Goal: Information Seeking & Learning: Learn about a topic

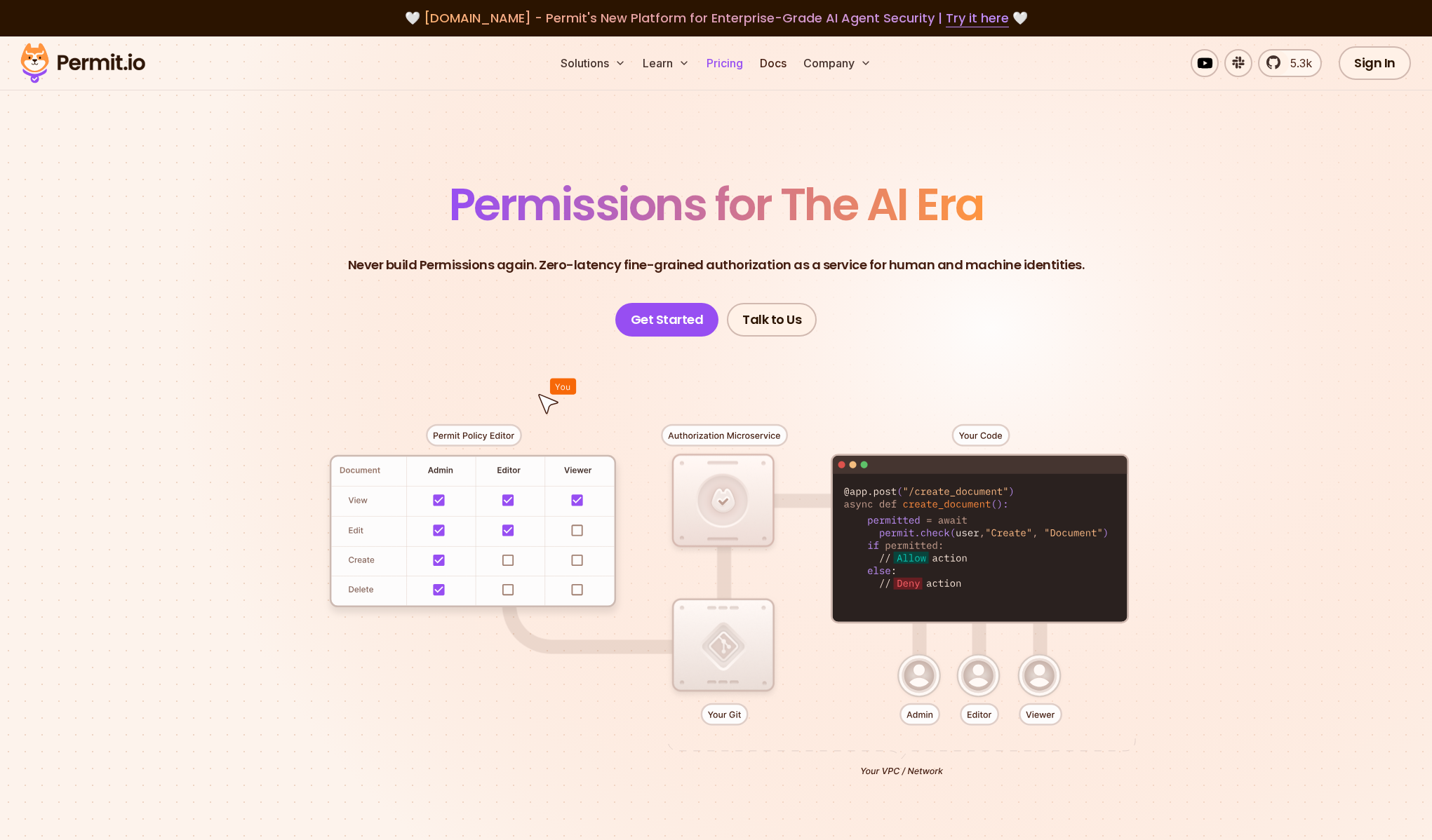
click at [727, 63] on link "Pricing" at bounding box center [725, 63] width 48 height 28
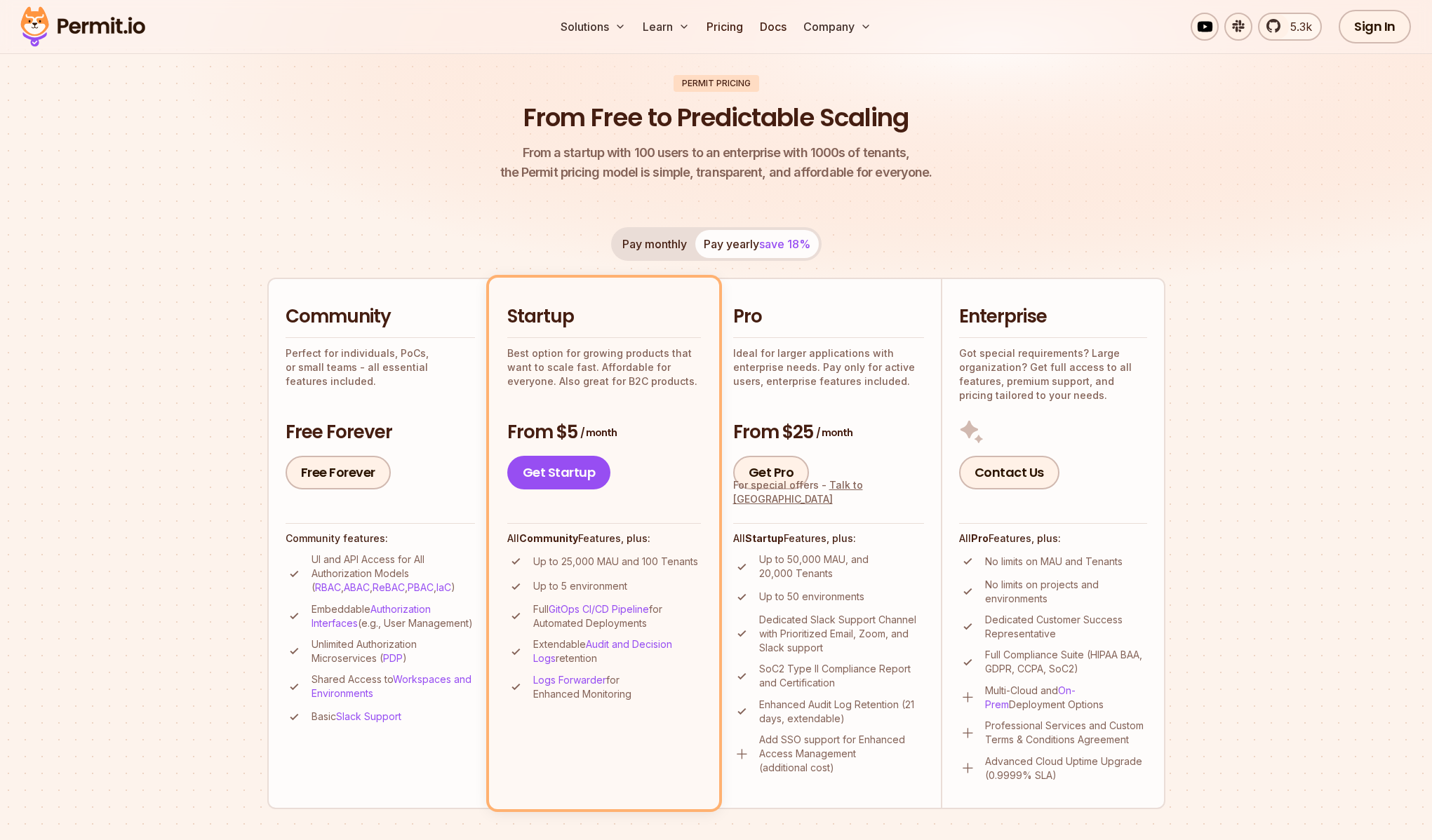
scroll to position [100, 0]
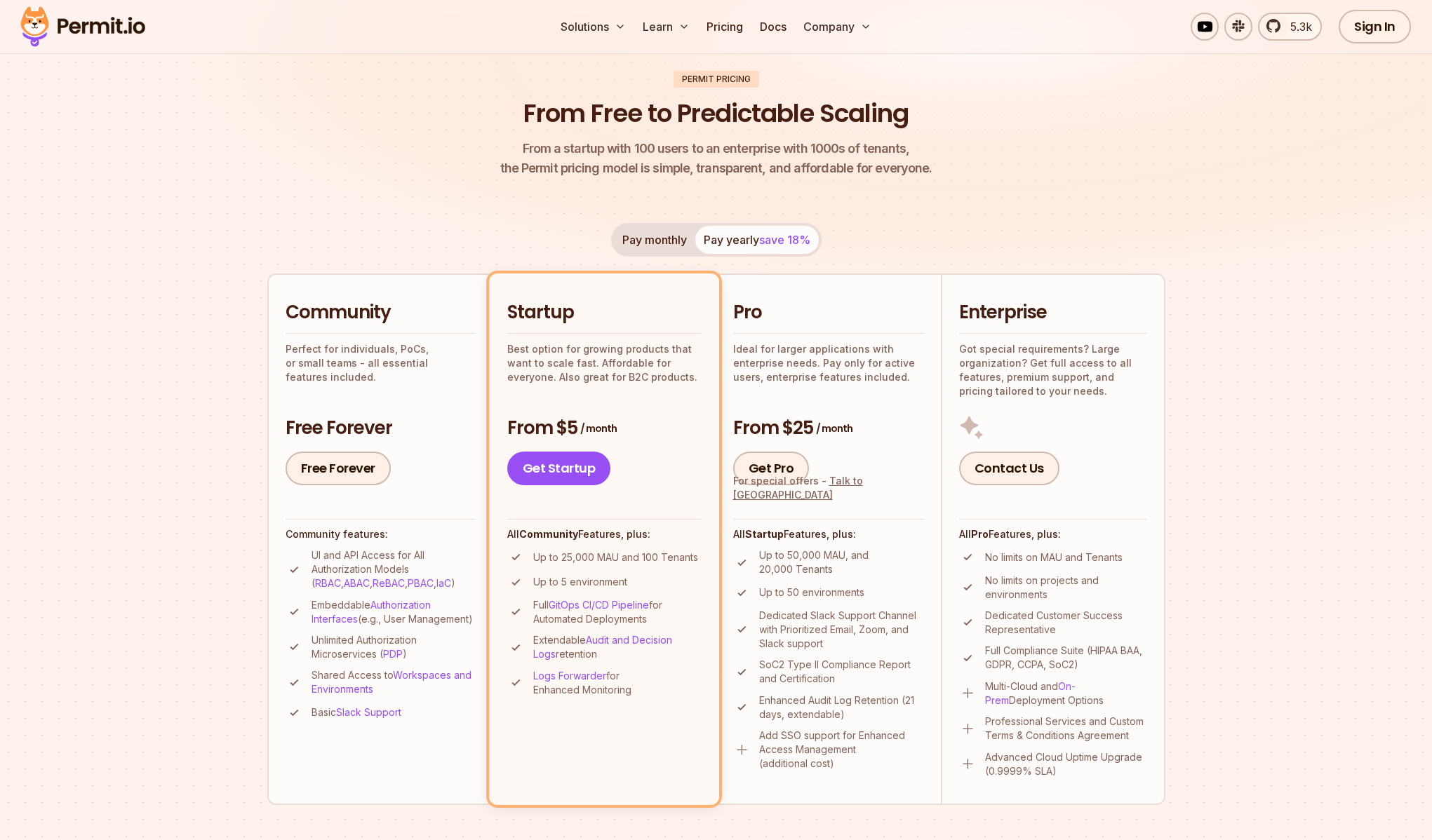
click at [634, 242] on button "Pay monthly" at bounding box center [654, 240] width 81 height 28
click at [737, 246] on button "Pay yearly save 18%" at bounding box center [757, 240] width 123 height 28
click at [129, 33] on img at bounding box center [83, 26] width 138 height 48
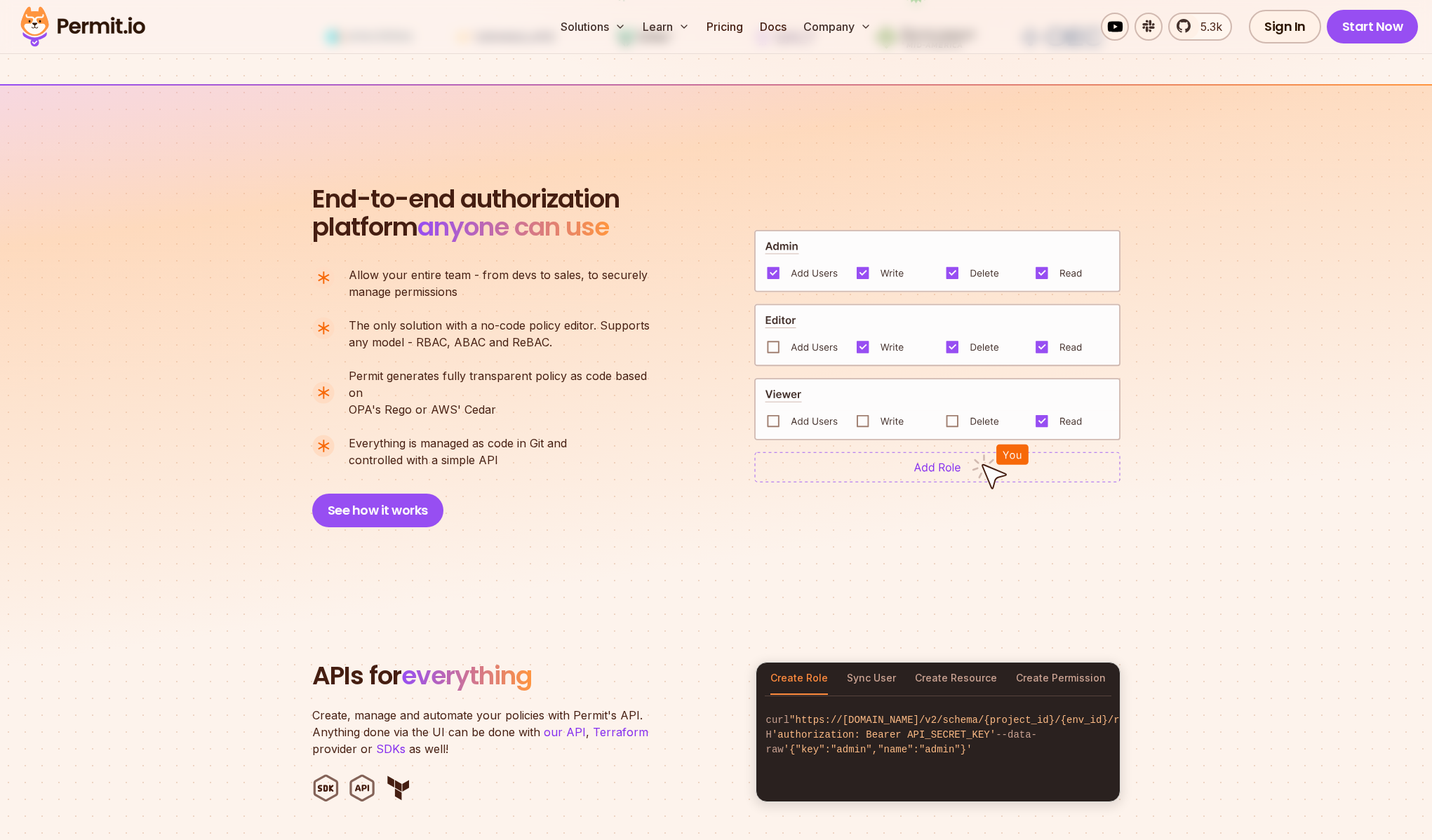
scroll to position [879, 0]
click at [773, 343] on img at bounding box center [936, 335] width 366 height 63
click at [772, 336] on img at bounding box center [936, 335] width 366 height 63
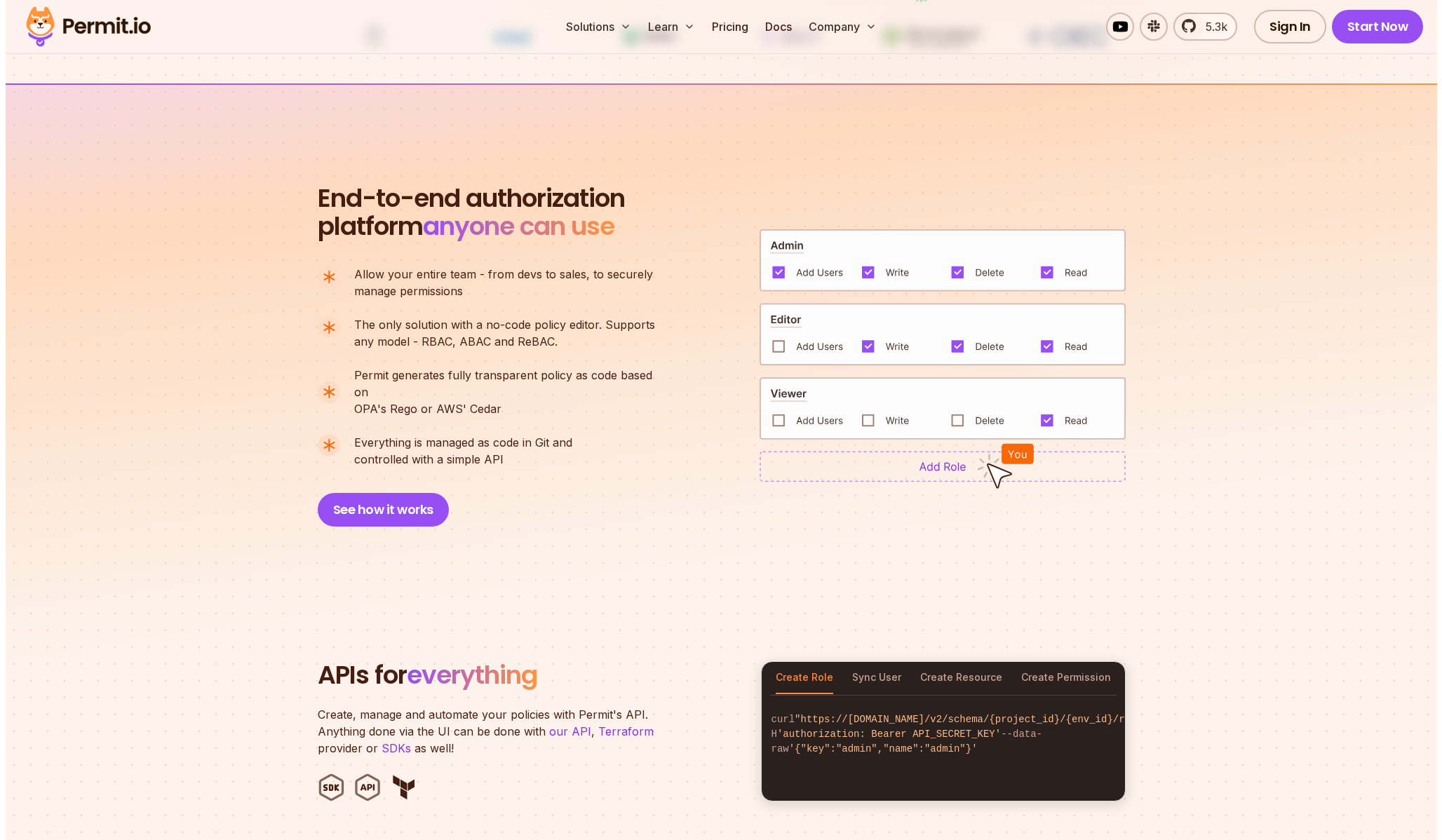
scroll to position [872, 0]
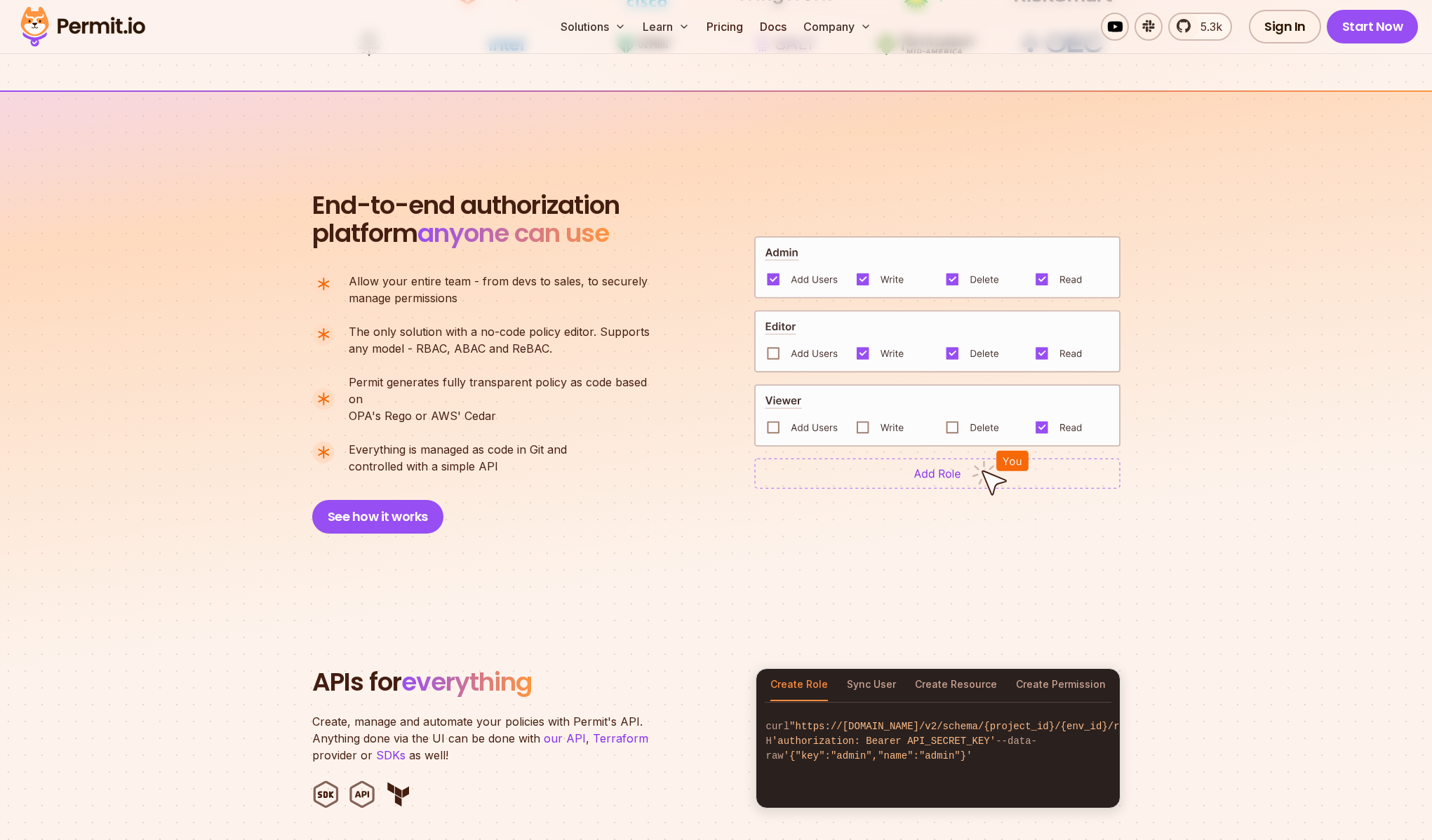
click at [843, 459] on img at bounding box center [936, 473] width 366 height 31
click at [391, 506] on button "See how it works" at bounding box center [377, 517] width 131 height 33
